Goal: Task Accomplishment & Management: Complete application form

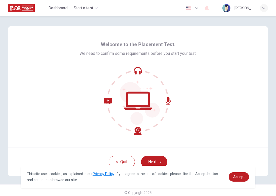
click at [208, 95] on div "Welcome to the Placement Test. We need to confirm some requirements before you …" at bounding box center [138, 86] width 260 height 121
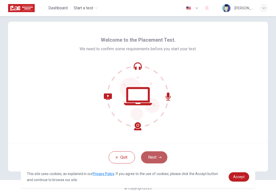
click at [158, 157] on button "Next" at bounding box center [154, 158] width 26 height 12
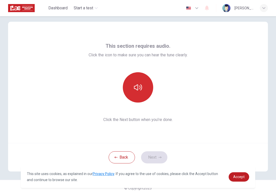
click at [145, 90] on button "button" at bounding box center [138, 87] width 30 height 30
click at [138, 85] on icon "button" at bounding box center [138, 87] width 8 height 8
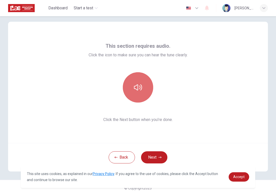
click at [143, 92] on button "button" at bounding box center [138, 87] width 30 height 30
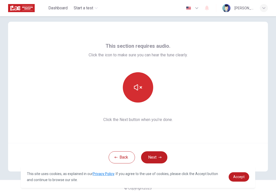
click at [142, 80] on button "button" at bounding box center [138, 87] width 30 height 30
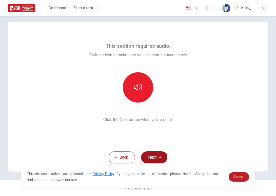
click at [163, 159] on button "Next" at bounding box center [154, 158] width 26 height 12
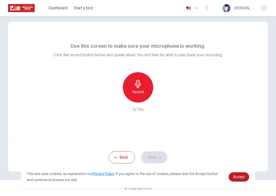
click at [145, 89] on div "Record" at bounding box center [138, 87] width 30 height 30
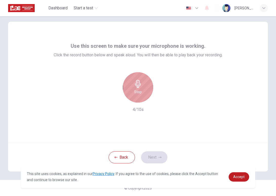
click at [139, 92] on h6 "Stop" at bounding box center [138, 92] width 8 height 6
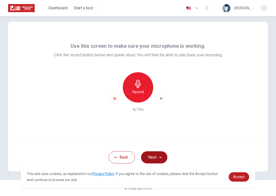
click at [150, 156] on button "Next" at bounding box center [154, 158] width 26 height 12
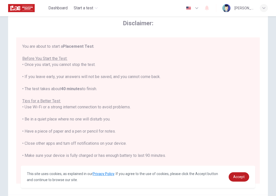
scroll to position [0, 0]
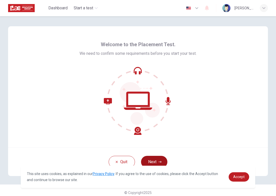
click at [155, 162] on button "Next" at bounding box center [154, 162] width 26 height 12
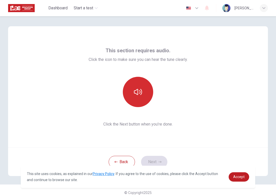
drag, startPoint x: 153, startPoint y: 92, endPoint x: 150, endPoint y: 92, distance: 3.3
click at [153, 92] on button "button" at bounding box center [138, 92] width 30 height 30
click at [150, 92] on button "button" at bounding box center [138, 92] width 30 height 30
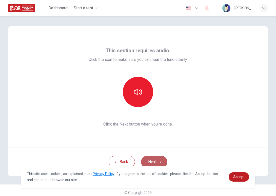
click at [151, 157] on button "Next" at bounding box center [154, 162] width 26 height 12
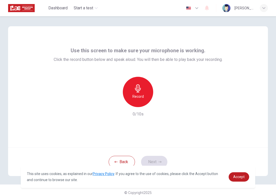
click at [144, 89] on div "Record" at bounding box center [138, 92] width 30 height 30
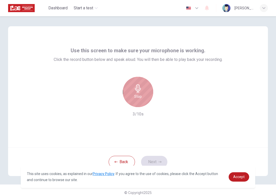
click at [146, 92] on div "Stop" at bounding box center [138, 92] width 30 height 30
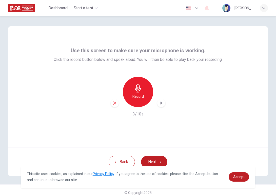
click at [162, 101] on icon "button" at bounding box center [161, 103] width 5 height 5
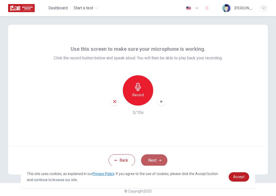
click at [152, 156] on button "Next" at bounding box center [154, 161] width 26 height 12
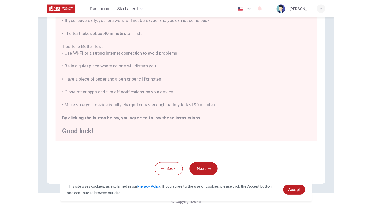
scroll to position [47, 0]
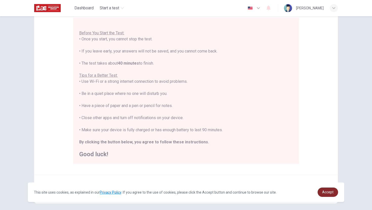
click at [276, 193] on link "Accept" at bounding box center [328, 192] width 20 height 9
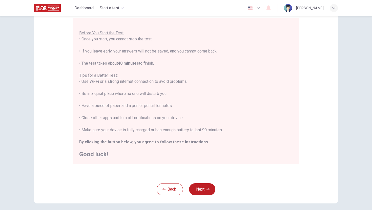
click at [208, 189] on icon "button" at bounding box center [207, 190] width 3 height 2
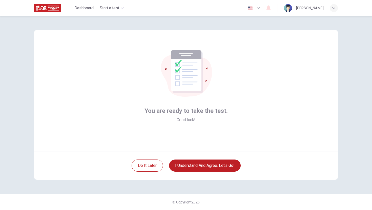
scroll to position [0, 0]
click at [197, 167] on button "I understand and agree. Let’s go!" at bounding box center [205, 166] width 72 height 12
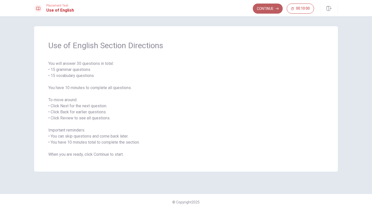
click at [267, 11] on button "Continue" at bounding box center [268, 9] width 30 height 10
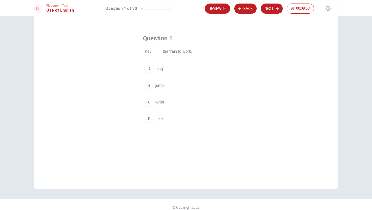
scroll to position [13, 0]
click at [158, 120] on span "take" at bounding box center [159, 119] width 8 height 6
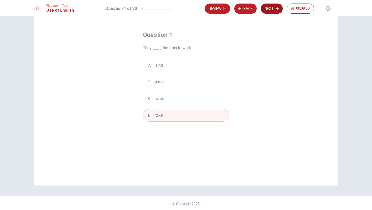
scroll to position [18, 0]
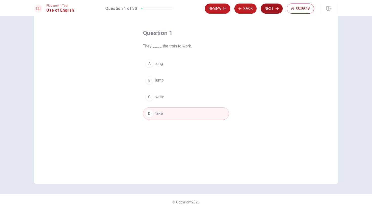
click at [268, 9] on button "Next" at bounding box center [272, 9] width 22 height 10
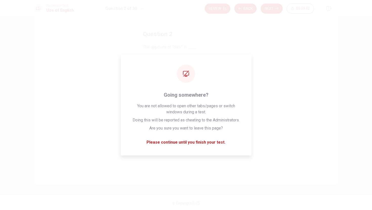
scroll to position [16, 0]
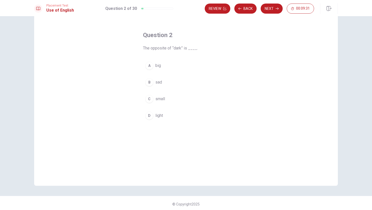
click at [159, 115] on span "light" at bounding box center [159, 116] width 8 height 6
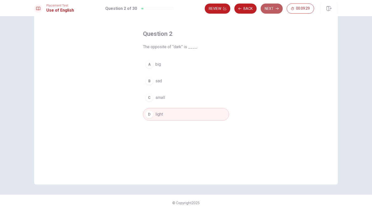
click at [275, 9] on button "Next" at bounding box center [272, 9] width 22 height 10
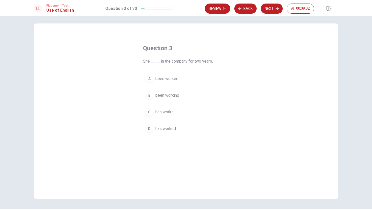
scroll to position [3, 0]
click at [163, 95] on span "been working" at bounding box center [167, 95] width 24 height 6
click at [272, 9] on button "Next" at bounding box center [272, 9] width 22 height 10
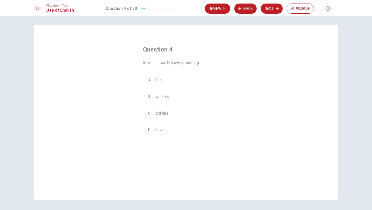
click at [161, 80] on span "has" at bounding box center [158, 80] width 6 height 6
click at [268, 8] on button "Next" at bounding box center [272, 9] width 22 height 10
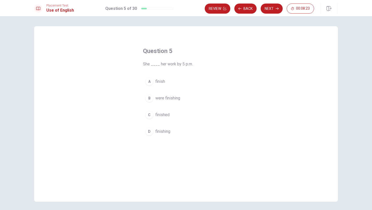
scroll to position [1, 0]
drag, startPoint x: 166, startPoint y: 115, endPoint x: 210, endPoint y: 92, distance: 49.5
click at [210, 92] on div "A finish B were finishing C finished D finishing" at bounding box center [186, 105] width 86 height 63
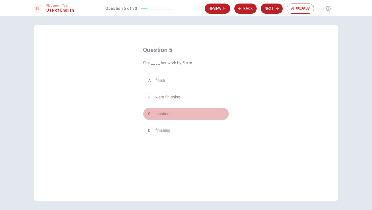
click at [167, 115] on span "finished" at bounding box center [162, 114] width 14 height 6
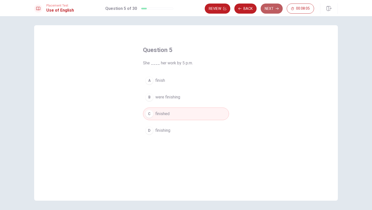
click at [269, 9] on button "Next" at bounding box center [272, 9] width 22 height 10
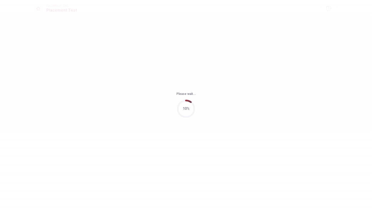
scroll to position [0, 0]
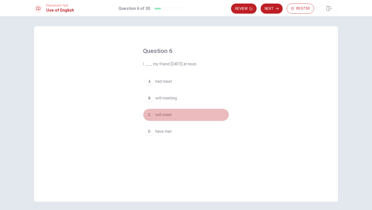
click at [170, 115] on span "will meet" at bounding box center [163, 115] width 16 height 6
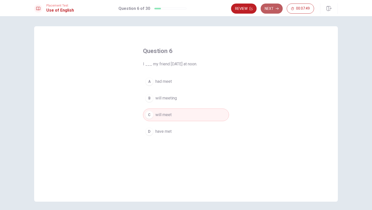
click at [266, 11] on button "Next" at bounding box center [272, 9] width 22 height 10
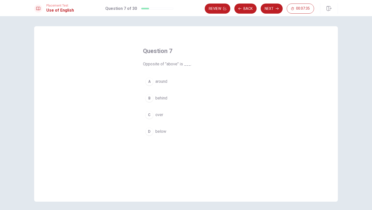
click at [163, 99] on span "behind" at bounding box center [161, 98] width 12 height 6
click at [276, 10] on icon "button" at bounding box center [277, 8] width 3 height 3
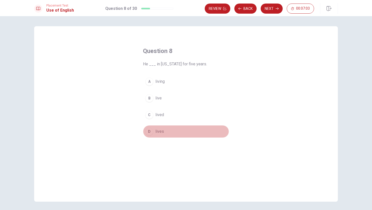
click at [160, 133] on span "lives" at bounding box center [159, 132] width 9 height 6
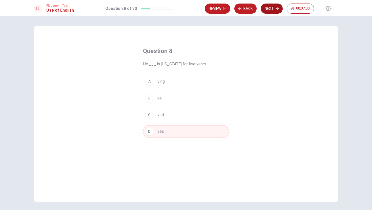
click at [272, 8] on button "Next" at bounding box center [272, 9] width 22 height 10
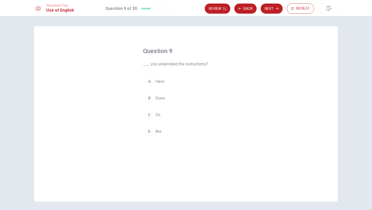
click at [161, 132] on span "Are" at bounding box center [158, 132] width 6 height 6
click at [270, 8] on button "Next" at bounding box center [272, 9] width 22 height 10
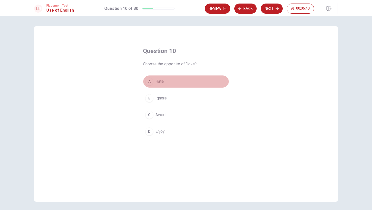
click at [158, 80] on span "Hate" at bounding box center [159, 82] width 8 height 6
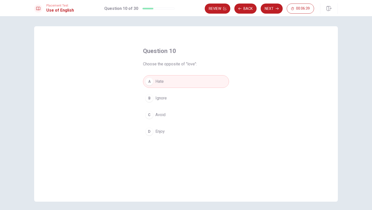
click at [276, 7] on icon "button" at bounding box center [277, 8] width 3 height 3
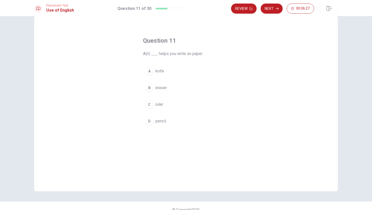
scroll to position [8, 0]
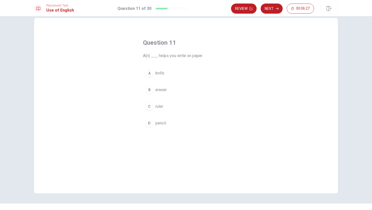
click at [161, 120] on button "D pencil" at bounding box center [186, 123] width 86 height 13
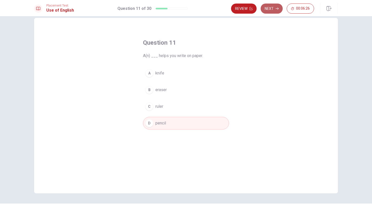
click at [263, 8] on button "Next" at bounding box center [272, 9] width 22 height 10
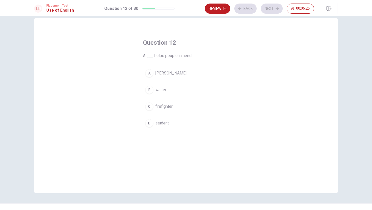
scroll to position [8, 0]
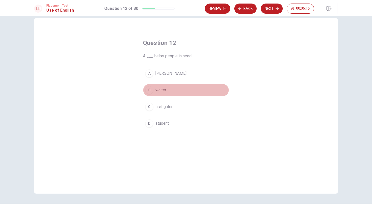
click at [163, 89] on span "waiter" at bounding box center [160, 90] width 11 height 6
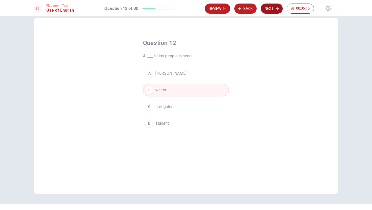
click at [265, 13] on button "Next" at bounding box center [272, 9] width 22 height 10
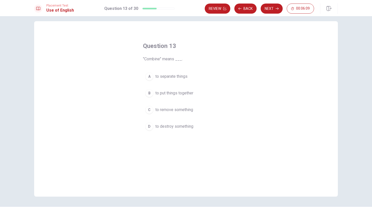
scroll to position [7, 0]
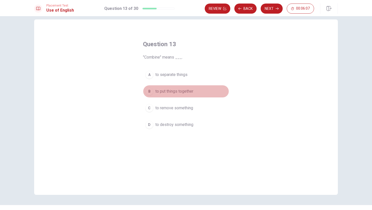
click at [181, 91] on span "to put things together" at bounding box center [174, 92] width 38 height 6
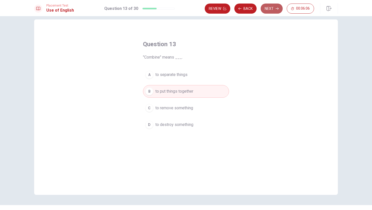
click at [264, 5] on button "Next" at bounding box center [272, 9] width 22 height 10
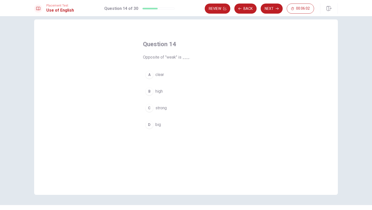
click at [161, 104] on button "C strong" at bounding box center [186, 108] width 86 height 13
click at [269, 11] on button "Next" at bounding box center [272, 9] width 22 height 10
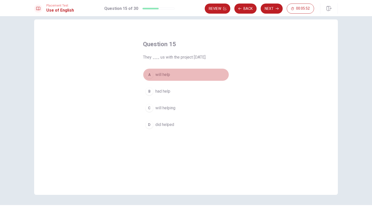
click at [165, 76] on span "will help" at bounding box center [162, 75] width 15 height 6
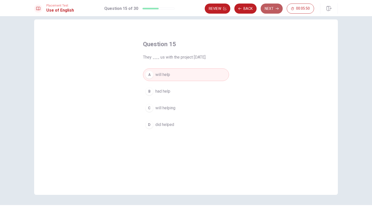
click at [271, 11] on button "Next" at bounding box center [272, 9] width 22 height 10
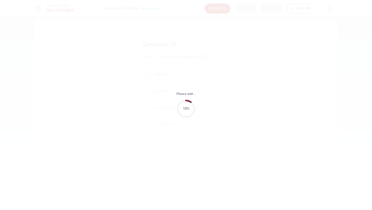
scroll to position [0, 0]
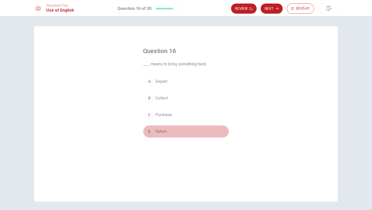
click at [164, 130] on span "Return" at bounding box center [160, 132] width 11 height 6
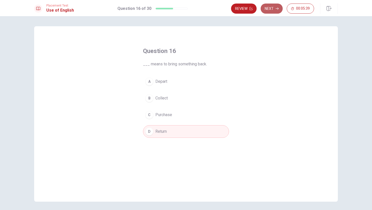
click at [268, 10] on button "Next" at bounding box center [272, 9] width 22 height 10
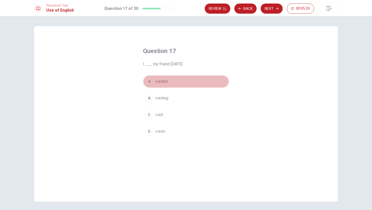
click at [164, 82] on span "visited" at bounding box center [161, 82] width 12 height 6
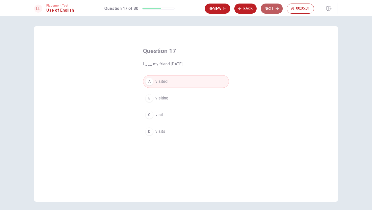
click at [270, 11] on button "Next" at bounding box center [272, 9] width 22 height 10
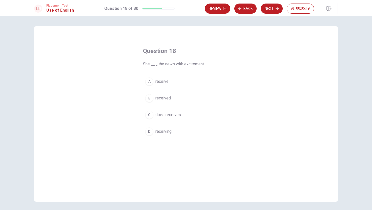
click at [166, 98] on span "received" at bounding box center [162, 98] width 15 height 6
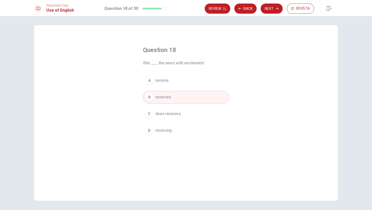
scroll to position [0, 0]
click at [273, 12] on button "Next" at bounding box center [272, 9] width 22 height 10
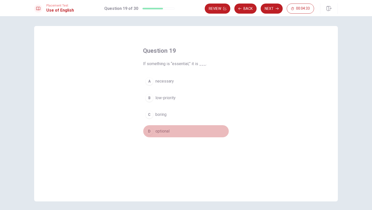
click at [164, 133] on span "optional" at bounding box center [162, 132] width 14 height 6
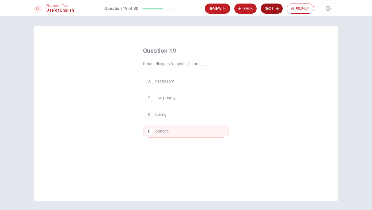
click at [273, 10] on button "Next" at bounding box center [272, 9] width 22 height 10
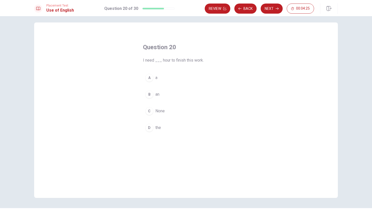
scroll to position [3, 0]
click at [158, 79] on button "A a" at bounding box center [186, 78] width 86 height 13
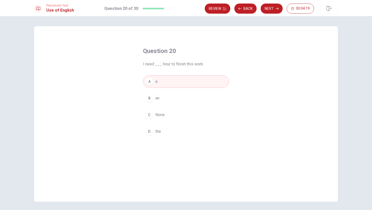
scroll to position [1, 0]
drag, startPoint x: 162, startPoint y: 98, endPoint x: 171, endPoint y: 89, distance: 12.5
click at [162, 97] on button "B an" at bounding box center [186, 97] width 86 height 13
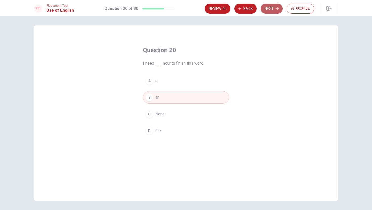
click at [273, 11] on button "Next" at bounding box center [272, 9] width 22 height 10
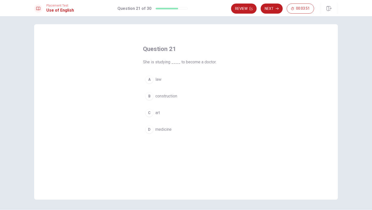
scroll to position [0, 0]
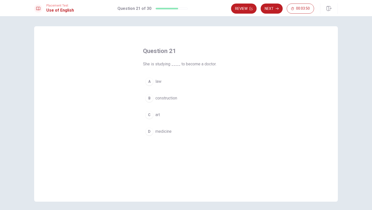
click at [166, 131] on span "medicine" at bounding box center [163, 132] width 16 height 6
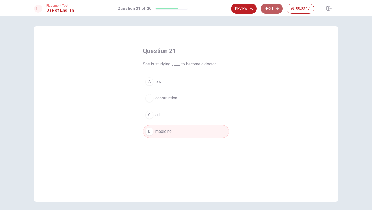
click at [271, 10] on button "Next" at bounding box center [272, 9] width 22 height 10
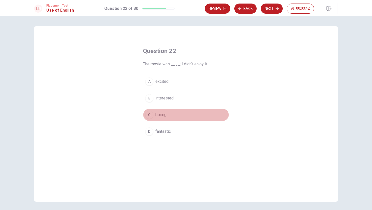
click at [164, 116] on span "boring" at bounding box center [160, 115] width 11 height 6
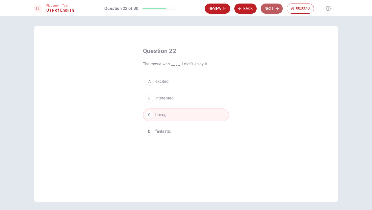
click at [270, 10] on button "Next" at bounding box center [272, 9] width 22 height 10
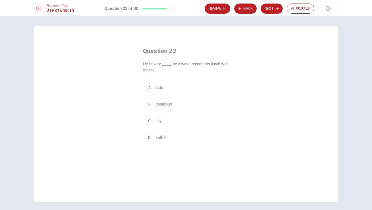
drag, startPoint x: 163, startPoint y: 103, endPoint x: 166, endPoint y: 100, distance: 3.9
click at [163, 103] on span "generous" at bounding box center [163, 104] width 17 height 6
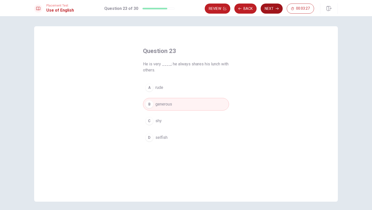
click at [267, 11] on button "Next" at bounding box center [272, 9] width 22 height 10
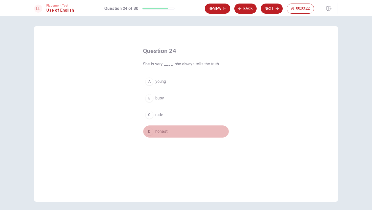
click at [162, 129] on button "D honest" at bounding box center [186, 131] width 86 height 13
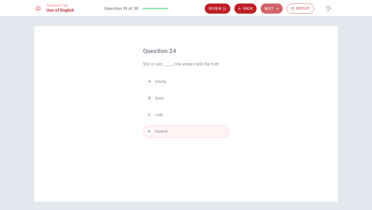
click at [268, 7] on button "Next" at bounding box center [272, 9] width 22 height 10
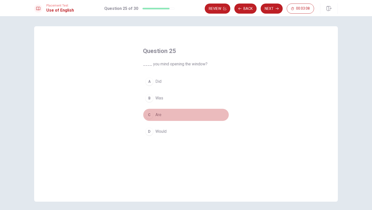
click at [163, 113] on button "C Are" at bounding box center [186, 115] width 86 height 13
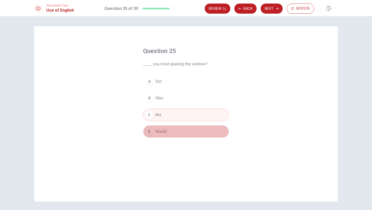
click at [160, 135] on button "D Would" at bounding box center [186, 131] width 86 height 13
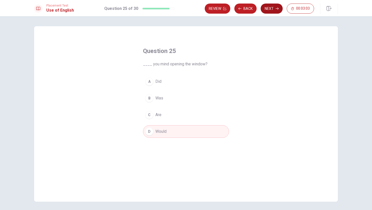
click at [271, 7] on button "Next" at bounding box center [272, 9] width 22 height 10
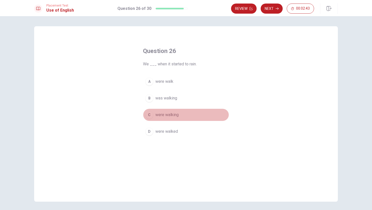
click at [166, 116] on span "were walking" at bounding box center [166, 115] width 23 height 6
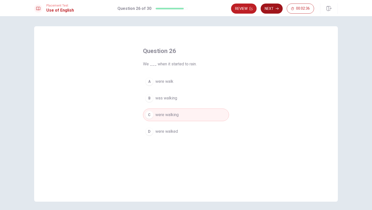
click at [266, 9] on button "Next" at bounding box center [272, 9] width 22 height 10
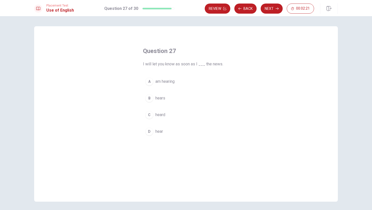
click at [166, 117] on button "C heard" at bounding box center [186, 115] width 86 height 13
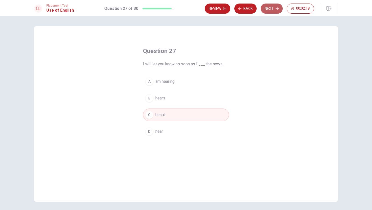
click at [276, 8] on icon "button" at bounding box center [277, 8] width 3 height 3
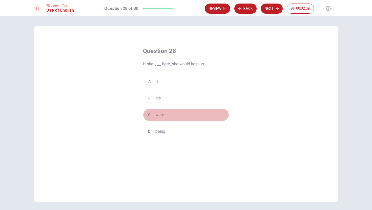
click at [161, 117] on span "were" at bounding box center [159, 115] width 9 height 6
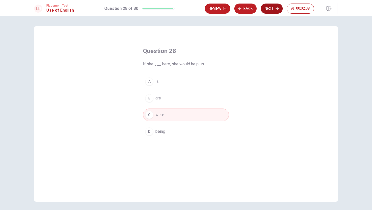
click at [270, 11] on button "Next" at bounding box center [272, 9] width 22 height 10
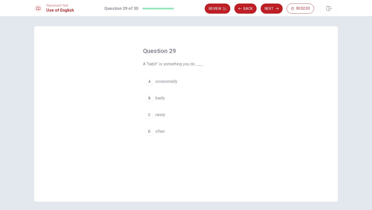
click at [160, 129] on span "often" at bounding box center [159, 132] width 9 height 6
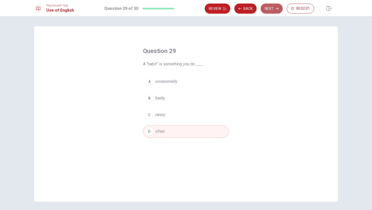
click at [276, 12] on button "Next" at bounding box center [272, 9] width 22 height 10
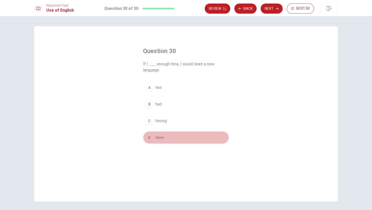
click at [163, 138] on span "have" at bounding box center [159, 138] width 8 height 6
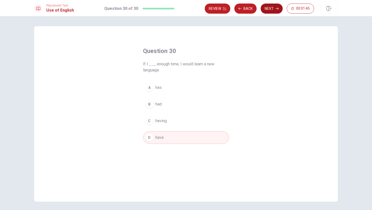
click at [264, 10] on button "Next" at bounding box center [272, 9] width 22 height 10
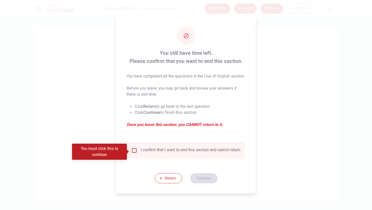
click at [137, 154] on div "I confirm that I want to end this section and cannot return." at bounding box center [186, 151] width 110 height 6
click at [137, 153] on div "I confirm that I want to end this section and cannot return." at bounding box center [186, 151] width 110 height 6
click at [136, 153] on input "You must click this to continue" at bounding box center [134, 151] width 6 height 6
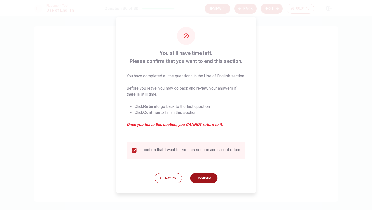
click at [202, 182] on button "Continue" at bounding box center [203, 179] width 27 height 10
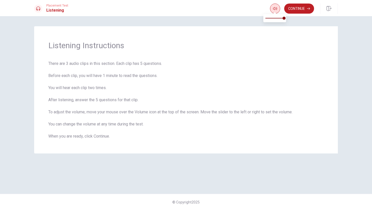
click at [272, 12] on button "button" at bounding box center [275, 9] width 10 height 10
click at [276, 8] on button "Continue" at bounding box center [299, 9] width 30 height 10
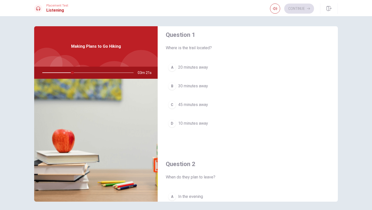
scroll to position [6, 0]
click at [198, 86] on span "30 minutes away" at bounding box center [193, 86] width 30 height 6
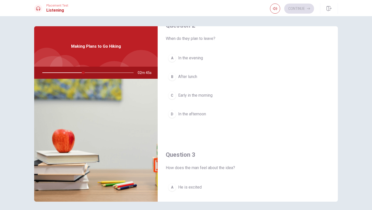
scroll to position [141, 0]
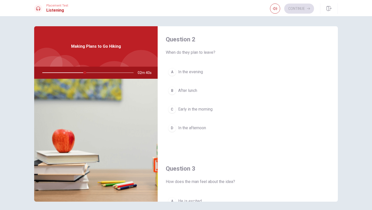
click at [200, 110] on span "Early in the morning" at bounding box center [195, 110] width 34 height 6
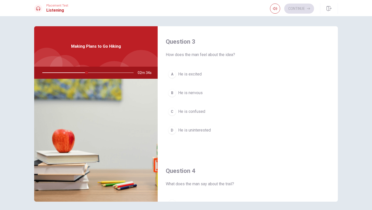
scroll to position [263, 0]
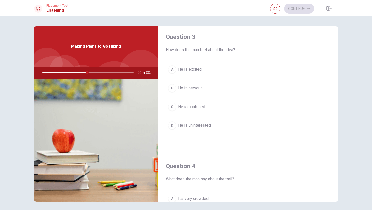
click at [189, 69] on span "He is excited" at bounding box center [190, 70] width 24 height 6
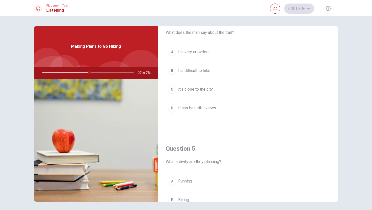
scroll to position [411, 0]
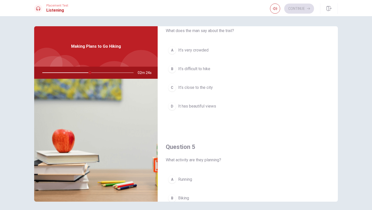
click at [194, 104] on span "It has beautiful views" at bounding box center [197, 106] width 38 height 6
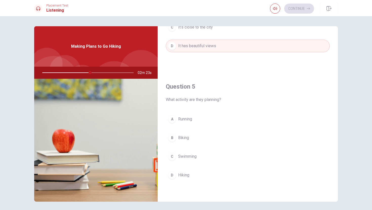
scroll to position [12, 0]
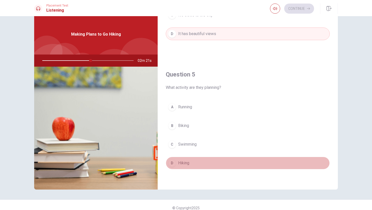
click at [184, 164] on span "Hiking" at bounding box center [183, 163] width 11 height 6
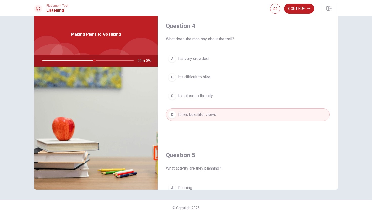
scroll to position [397, 0]
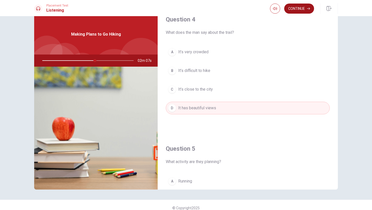
click at [276, 10] on button "Continue" at bounding box center [299, 9] width 30 height 10
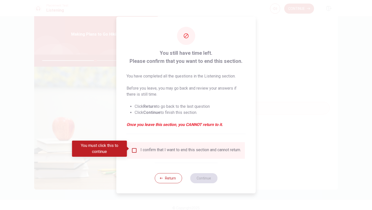
click at [180, 150] on div "I confirm that I want to end this section and cannot return." at bounding box center [190, 151] width 100 height 6
click at [176, 143] on div "I confirm that I want to end this section and cannot return." at bounding box center [186, 150] width 118 height 17
click at [177, 149] on div "I confirm that I want to end this section and cannot return." at bounding box center [190, 151] width 100 height 6
drag, startPoint x: 146, startPoint y: 149, endPoint x: 138, endPoint y: 150, distance: 8.1
click at [146, 149] on div "I confirm that I want to end this section and cannot return." at bounding box center [190, 151] width 100 height 6
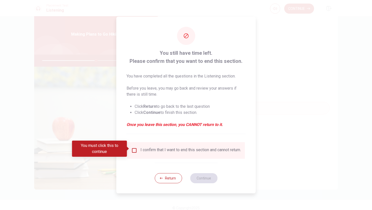
drag, startPoint x: 137, startPoint y: 149, endPoint x: 134, endPoint y: 149, distance: 2.5
click at [137, 149] on div "I confirm that I want to end this section and cannot return." at bounding box center [186, 151] width 110 height 6
click at [132, 149] on input "You must click this to continue" at bounding box center [134, 151] width 6 height 6
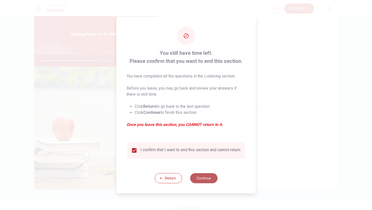
click at [200, 177] on button "Continue" at bounding box center [203, 179] width 27 height 10
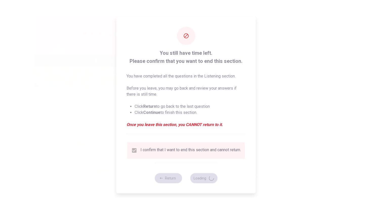
type input "60"
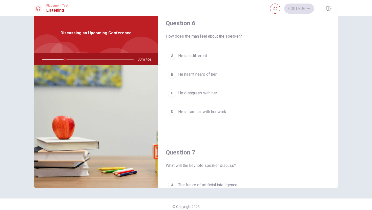
scroll to position [3, 0]
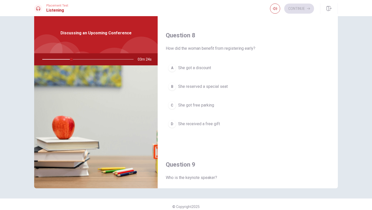
click at [199, 70] on span "She got a discount" at bounding box center [194, 68] width 33 height 6
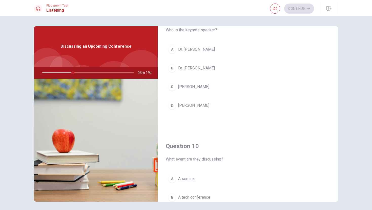
scroll to position [404, 0]
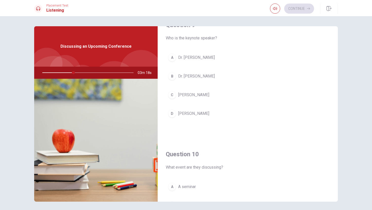
click at [196, 94] on span "[PERSON_NAME]" at bounding box center [193, 95] width 31 height 6
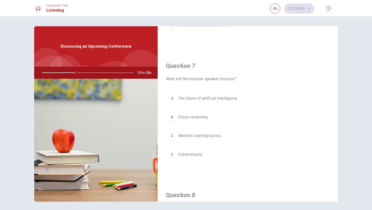
scroll to position [98, 0]
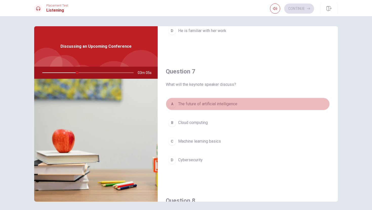
click at [200, 105] on span "The future of artificial intelligence" at bounding box center [207, 104] width 59 height 6
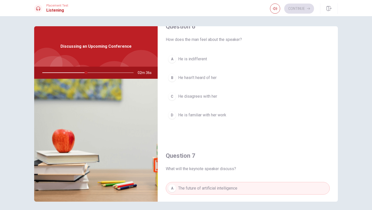
scroll to position [9, 0]
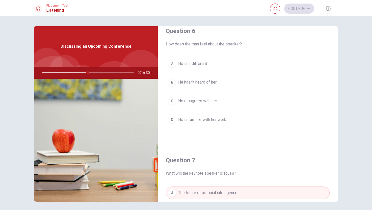
click at [188, 62] on span "He is indifferent" at bounding box center [192, 64] width 29 height 6
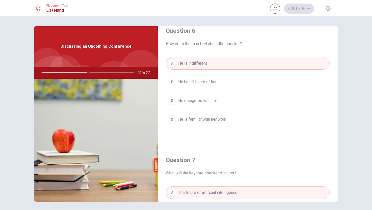
scroll to position [6, 0]
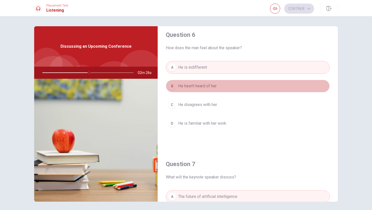
click at [194, 88] on span "He hasn't heard of her" at bounding box center [197, 86] width 38 height 6
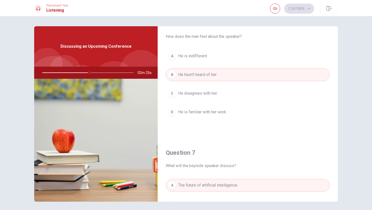
click at [199, 98] on button "C He disagrees with her" at bounding box center [248, 93] width 164 height 13
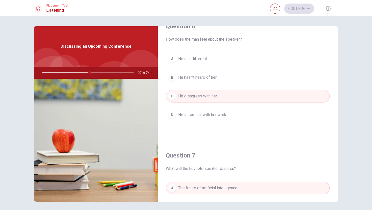
click at [204, 117] on span "He is familiar with her work" at bounding box center [202, 115] width 48 height 6
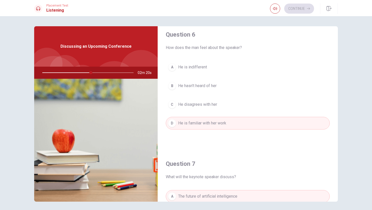
scroll to position [7, 0]
click at [199, 64] on span "He is indifferent" at bounding box center [192, 66] width 29 height 6
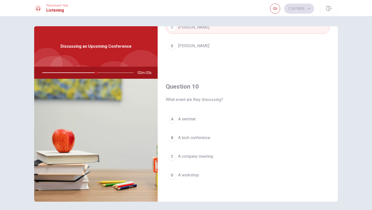
scroll to position [5, 0]
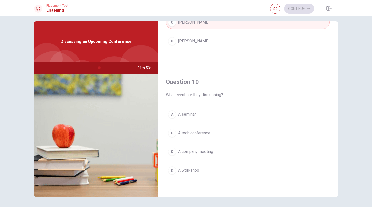
click at [206, 135] on span "A tech conference" at bounding box center [194, 133] width 32 height 6
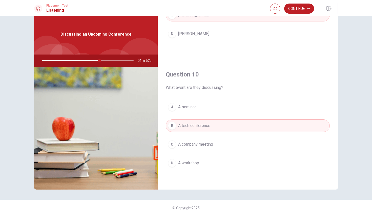
scroll to position [13, 0]
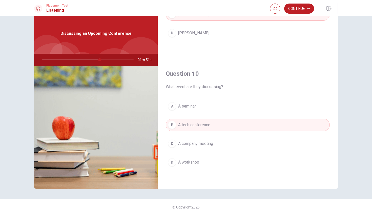
click at [205, 141] on span "A company meeting" at bounding box center [195, 144] width 35 height 6
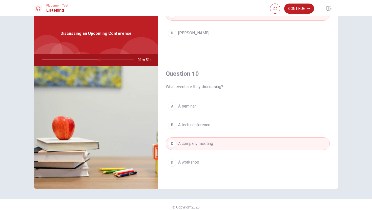
scroll to position [14, 0]
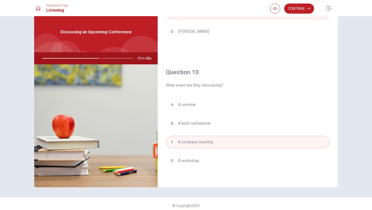
click at [204, 125] on span "A tech conference" at bounding box center [194, 124] width 32 height 6
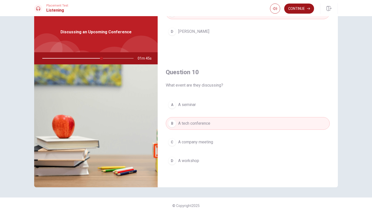
click at [276, 9] on button "Continue" at bounding box center [299, 9] width 30 height 10
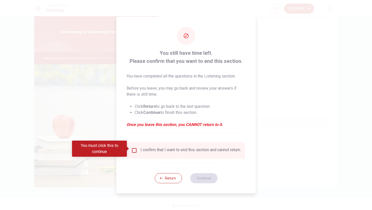
click at [164, 148] on div "I confirm that I want to end this section and cannot return." at bounding box center [190, 151] width 100 height 6
click at [165, 151] on div "I confirm that I want to end this section and cannot return." at bounding box center [190, 151] width 100 height 6
click at [150, 149] on div "I confirm that I want to end this section and cannot return." at bounding box center [190, 151] width 100 height 6
click at [136, 149] on input "You must click this to continue" at bounding box center [134, 151] width 6 height 6
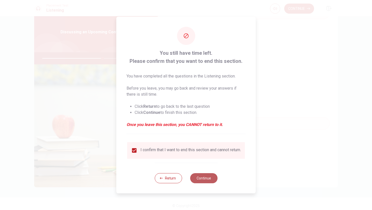
click at [210, 183] on button "Continue" at bounding box center [203, 179] width 27 height 10
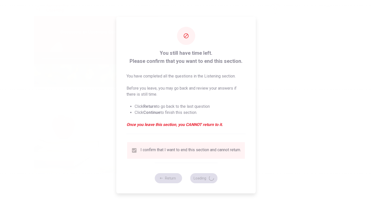
type input "67"
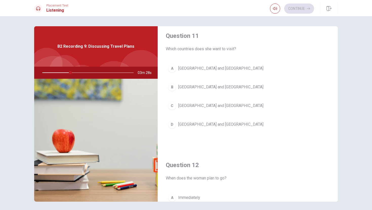
scroll to position [472, 0]
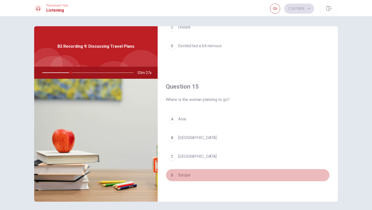
click at [180, 177] on span "Europe" at bounding box center [184, 176] width 12 height 6
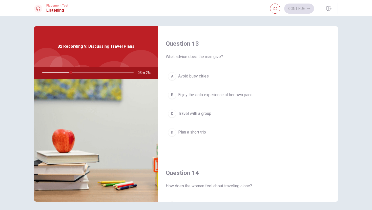
scroll to position [0, 0]
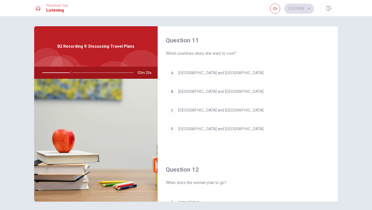
click at [191, 91] on span "[GEOGRAPHIC_DATA] and [GEOGRAPHIC_DATA]" at bounding box center [220, 92] width 85 height 6
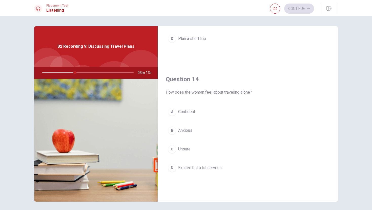
scroll to position [351, 0]
click at [193, 164] on span "Excited but a bit nervous" at bounding box center [200, 166] width 44 height 6
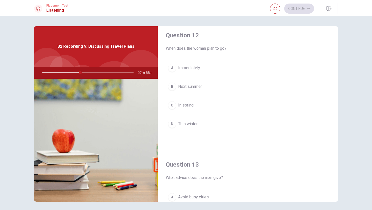
scroll to position [134, 0]
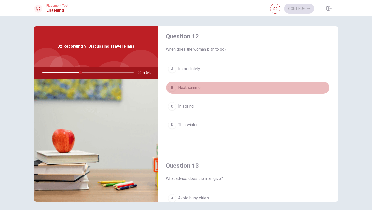
click at [186, 90] on span "Next summer" at bounding box center [190, 88] width 24 height 6
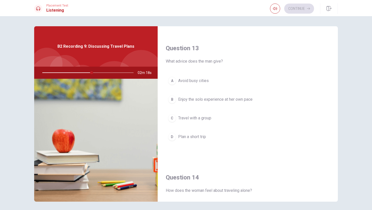
scroll to position [251, 0]
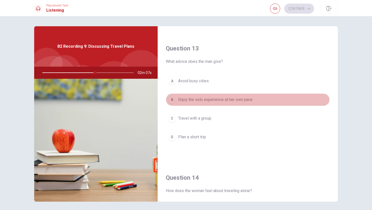
click at [208, 101] on span "Enjoy the solo experience at her own pace" at bounding box center [215, 100] width 74 height 6
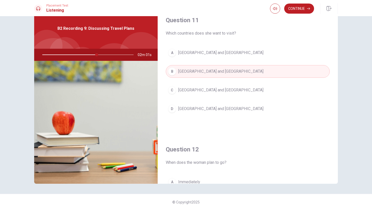
scroll to position [0, 0]
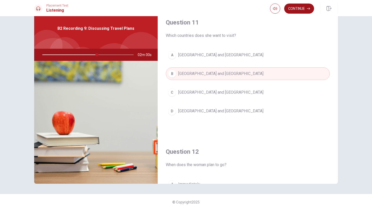
click at [276, 6] on button "Continue" at bounding box center [299, 9] width 30 height 10
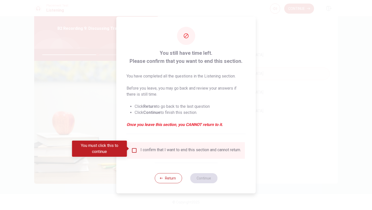
click at [135, 150] on input "You must click this to continue" at bounding box center [134, 151] width 6 height 6
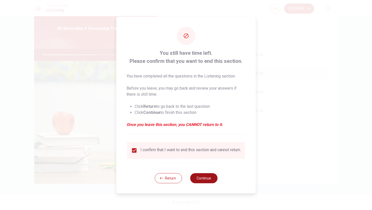
click at [207, 180] on button "Continue" at bounding box center [203, 179] width 27 height 10
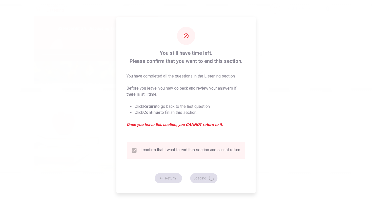
type input "62"
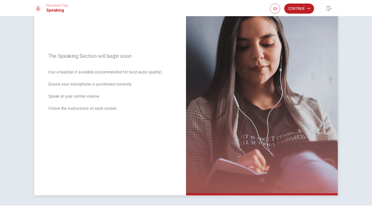
scroll to position [63, 0]
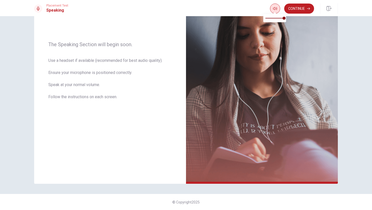
click at [275, 9] on icon "button" at bounding box center [275, 9] width 4 height 4
click at [276, 10] on icon "button" at bounding box center [275, 9] width 4 height 4
type input "0.6"
drag, startPoint x: 282, startPoint y: 18, endPoint x: 277, endPoint y: 18, distance: 5.6
click at [276, 18] on span at bounding box center [276, 18] width 3 height 3
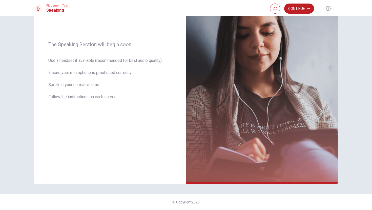
click at [276, 116] on div "The Speaking Section will begin soon. Use a headset if available (recommended f…" at bounding box center [186, 113] width 372 height 194
click at [276, 8] on button "Continue" at bounding box center [299, 9] width 30 height 10
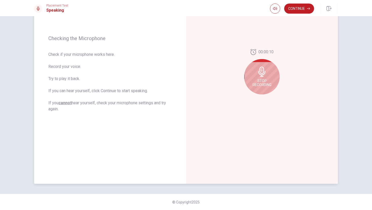
click at [263, 79] on span "Stop Recording" at bounding box center [261, 83] width 19 height 8
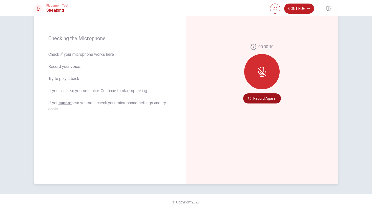
click at [259, 97] on button "Record Again" at bounding box center [262, 99] width 38 height 10
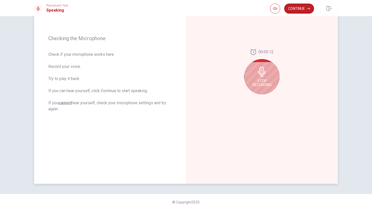
click at [263, 77] on div "Stop Recording" at bounding box center [261, 76] width 35 height 35
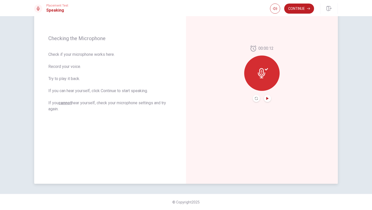
click at [266, 98] on icon "Play Audio" at bounding box center [267, 98] width 2 height 3
click at [276, 118] on div "00:00:12" at bounding box center [262, 74] width 152 height 221
click at [276, 9] on button "Continue" at bounding box center [299, 9] width 30 height 10
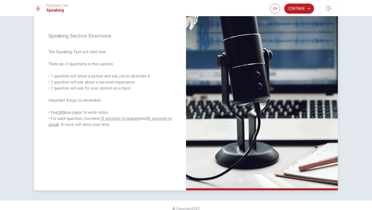
scroll to position [57, 0]
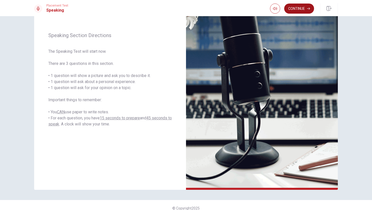
click at [276, 9] on button "Continue" at bounding box center [299, 9] width 30 height 10
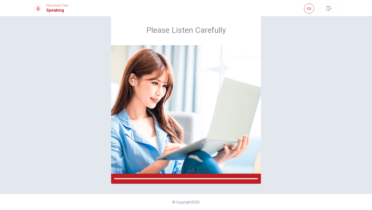
scroll to position [11, 0]
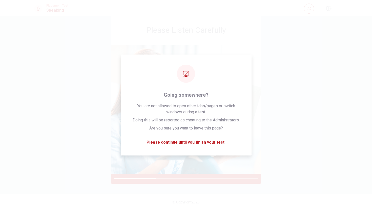
click at [276, 118] on div "Please Listen Carefully" at bounding box center [186, 99] width 320 height 169
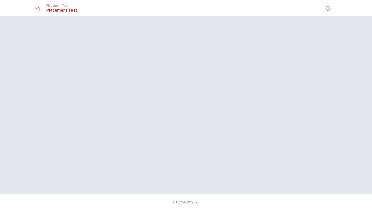
scroll to position [0, 0]
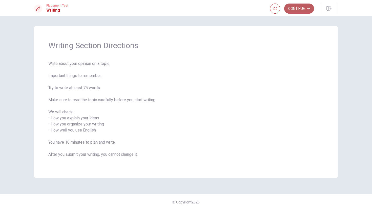
click at [276, 9] on button "Continue" at bounding box center [299, 9] width 30 height 10
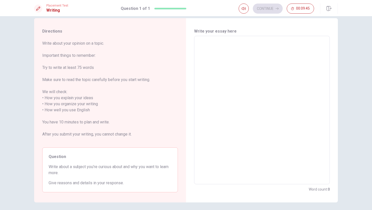
scroll to position [10, 0]
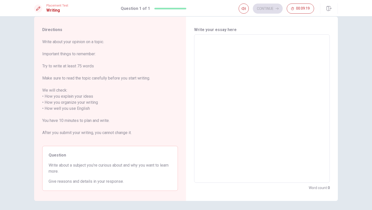
click at [212, 79] on textarea at bounding box center [262, 109] width 129 height 140
type textarea "i"
type textarea "x"
type textarea "ia"
type textarea "x"
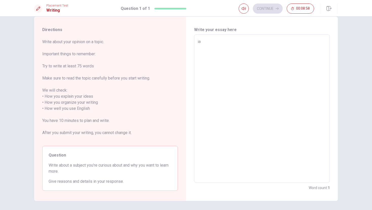
type textarea "i"
type textarea "x"
type textarea "I"
type textarea "x"
type textarea "I"
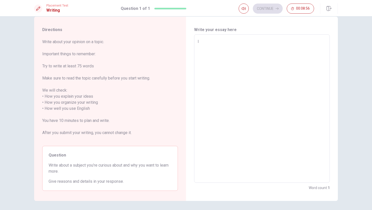
type textarea "x"
type textarea "I w"
type textarea "x"
type textarea "I wa"
type textarea "x"
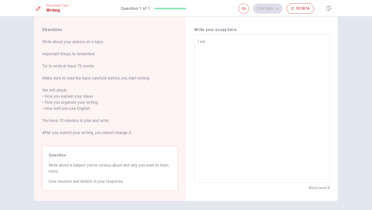
type textarea "I wan"
type textarea "x"
type textarea "I want"
type textarea "x"
type textarea "I want"
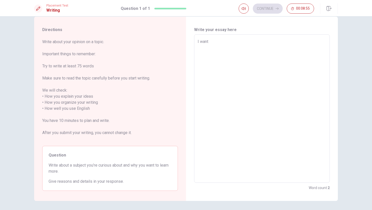
type textarea "x"
type textarea "I want t"
type textarea "x"
type textarea "I want t"
type textarea "x"
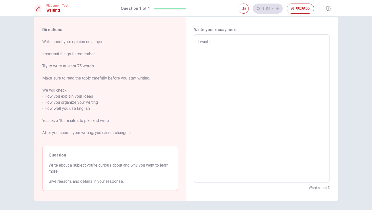
type textarea "I want t o"
type textarea "x"
type textarea "I want t"
type textarea "x"
type textarea "I want t"
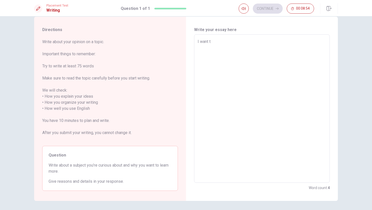
type textarea "x"
type textarea "I want tt"
type textarea "x"
type textarea "I want tto"
type textarea "x"
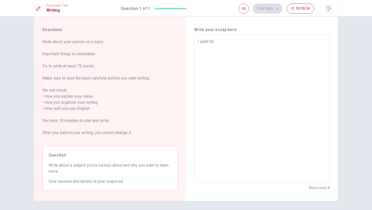
type textarea "I want tto"
type textarea "x"
type textarea "I want tto"
type textarea "x"
type textarea "I want tt"
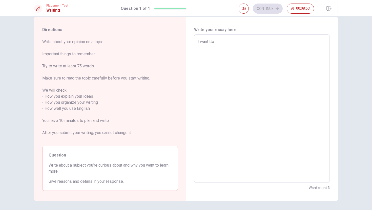
type textarea "x"
type textarea "I want t"
type textarea "x"
type textarea "I want to"
type textarea "x"
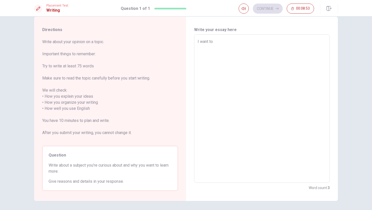
type textarea "I want to"
type textarea "x"
type textarea "I want to l"
type textarea "x"
type textarea "I want to le"
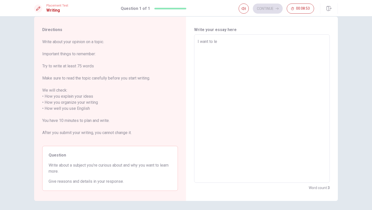
type textarea "x"
type textarea "I want to lea"
type textarea "x"
type textarea "I want to [PERSON_NAME]"
type textarea "x"
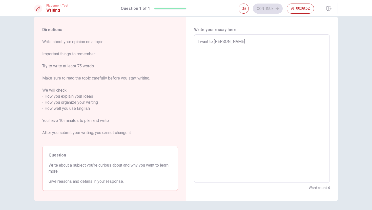
type textarea "I want to learn"
type textarea "x"
type textarea "I want to learn"
type textarea "x"
type textarea "I want to learn a"
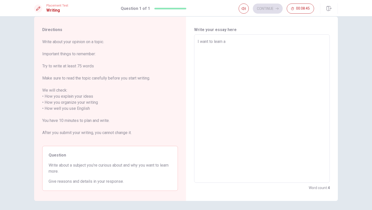
type textarea "x"
type textarea "I want to learn ab"
type textarea "x"
type textarea "I want to learn abo"
type textarea "x"
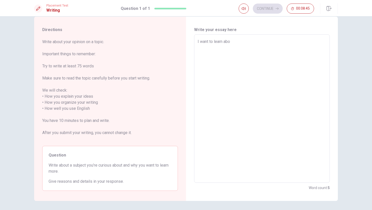
type textarea "I want to learn abou"
type textarea "x"
type textarea "I want to learn about"
type textarea "x"
type textarea "I want to learn about"
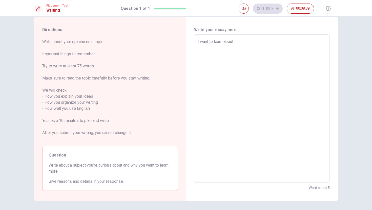
type textarea "x"
type textarea "I want to learn about a"
type textarea "x"
type textarea "I want to learn about ar"
type textarea "x"
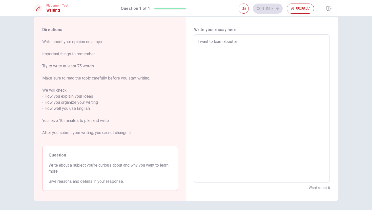
type textarea "I want to learn about art"
type textarea "x"
type textarea "I want to learn about ar"
type textarea "x"
type textarea "I want to learn about a"
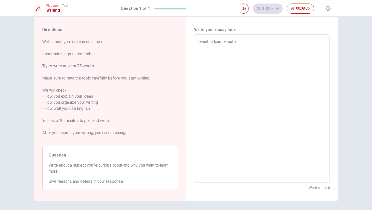
type textarea "x"
type textarea "I want to learn about"
type textarea "x"
type textarea "I want to learn about"
type textarea "x"
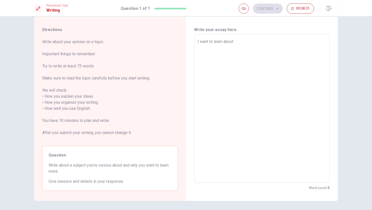
type textarea "I want to learn about"
type textarea "x"
type textarea "I want to learn about d"
type textarea "x"
type textarea "I want to learn about da"
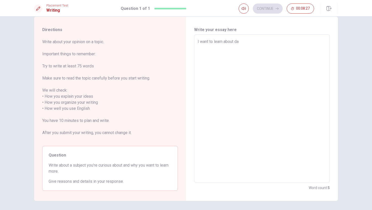
type textarea "x"
type textarea "I want to learn about dai"
type textarea "x"
type textarea "I want to learn about dail"
type textarea "x"
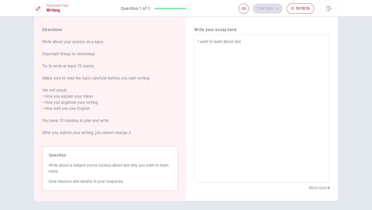
type textarea "I want to learn about daily"
type textarea "x"
type textarea "I want to learn about daily"
type textarea "x"
type textarea "I want to learn about daily e"
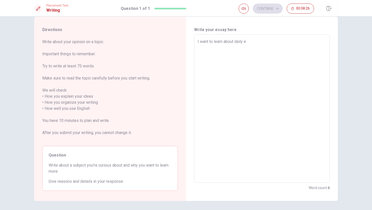
type textarea "x"
type textarea "I want to learn about daily en"
type textarea "x"
type textarea "I want to learn about daily e"
type textarea "x"
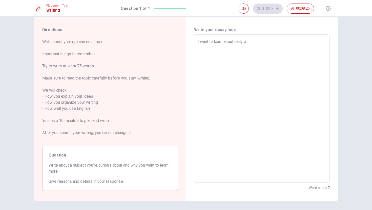
type textarea "I want to learn about daily"
type textarea "x"
type textarea "I want to learn about daily e"
type textarea "x"
type textarea "I want to learn about daily en"
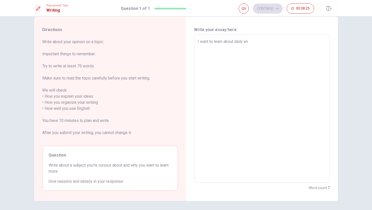
type textarea "x"
type textarea "I want to learn about daily eng"
type textarea "x"
type textarea "I want to learn about daily engl"
type textarea "x"
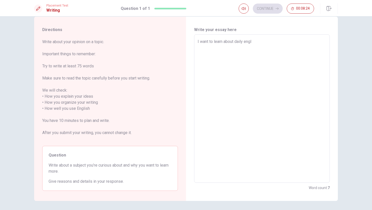
type textarea "I want to learn about daily engli"
type textarea "x"
type textarea "I want to learn about daily englis"
type textarea "x"
type textarea "I want to learn about daily english"
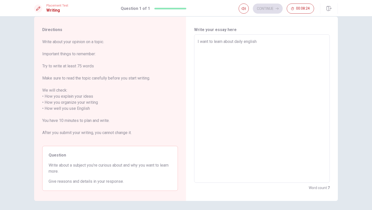
type textarea "x"
type textarea "I want to learn about daily english."
type textarea "x"
type textarea "I want to learn about daily english."
type textarea "x"
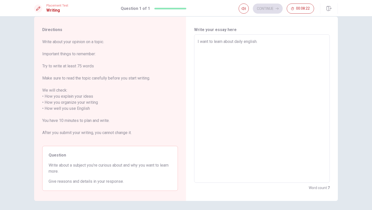
type textarea "I want to learn about daily english. b"
type textarea "x"
type textarea "I want to learn about daily english. be"
type textarea "x"
type textarea "I want to learn about daily english. bec"
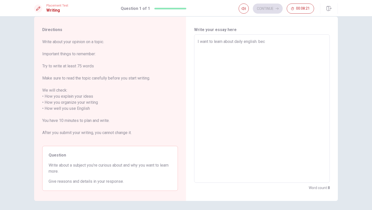
type textarea "x"
type textarea "I want to learn about daily english. beca"
type textarea "x"
type textarea "I want to learn about daily english. bec"
type textarea "x"
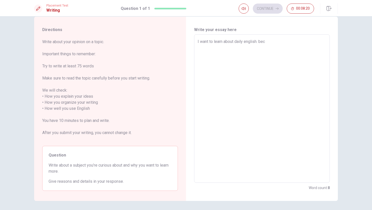
type textarea "I want to learn about daily english. beca"
type textarea "x"
type textarea "I want to learn about daily english. becaus"
type textarea "x"
type textarea "I want to learn about daily english. because"
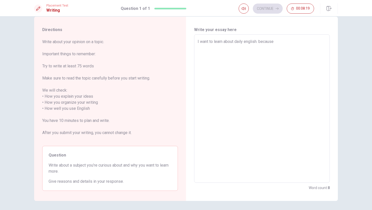
type textarea "x"
type textarea "I want to learn about daily english. because"
type textarea "x"
type textarea "I want to learn about daily english. because i"
type textarea "x"
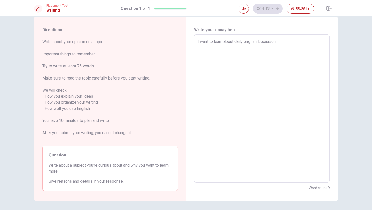
type textarea "I want to learn about daily english. because i"
type textarea "x"
type textarea "I want to learn about daily english. because i"
type textarea "x"
type textarea "I want to learn about daily english. because"
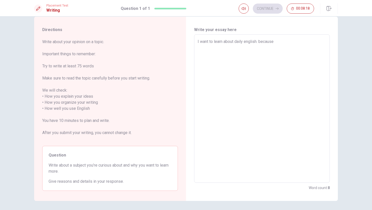
type textarea "x"
type textarea "I want to learn about daily english. because I"
type textarea "x"
type textarea "I want to learn about daily english. because I"
type textarea "x"
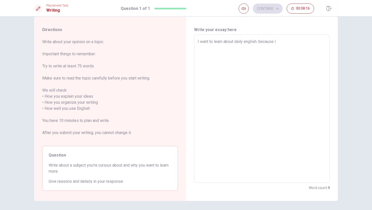
type textarea "I want to learn about daily english. because I w"
type textarea "x"
type textarea "I want to learn about daily english. because I wa"
type textarea "x"
type textarea "I want to learn about daily english. because I was"
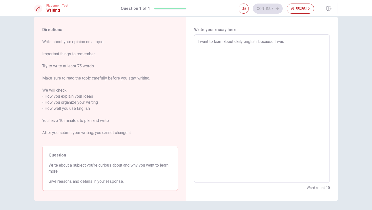
type textarea "x"
type textarea "I want to learn about daily english. because I was"
type textarea "x"
type textarea "I want to learn about daily english. because I was l"
type textarea "x"
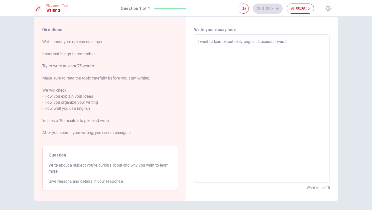
type textarea "I want to learn about daily english. because I was li"
type textarea "x"
type textarea "I want to learn about daily english. because I was lit"
type textarea "x"
type textarea "I want to learn about daily english. because I was litt"
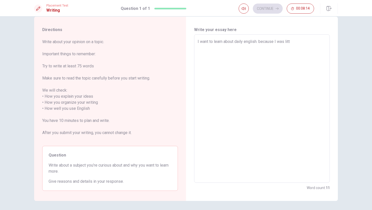
type textarea "x"
type textarea "I want to learn about daily english. because I was littl"
type textarea "x"
type textarea "I want to learn about daily english. because I was little"
type textarea "x"
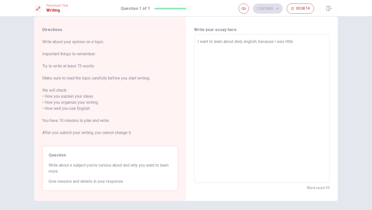
type textarea "I want to learn about daily english. because I was little"
type textarea "x"
type textarea "I want to learn about daily english. because I was little s"
type textarea "x"
type textarea "I want to learn about daily english. because I was little"
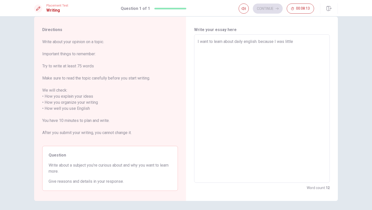
type textarea "x"
type textarea "I want to learn about daily english. because I was little"
type textarea "x"
type textarea "I want to learn about daily english. because I was little"
type textarea "x"
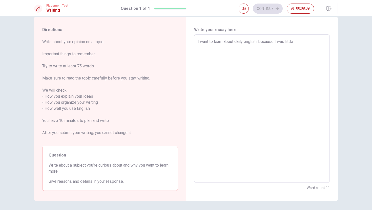
type textarea "I want to learn about daily english. because I was little"
type textarea "x"
type textarea "I want to learn about daily english. because I was littl"
type textarea "x"
type textarea "I want to learn about daily english. because I was litt"
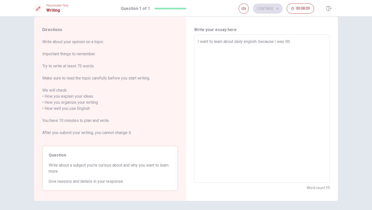
type textarea "x"
type textarea "I want to learn about daily english. because I was lit"
type textarea "x"
type textarea "I want to learn about daily english. because I was li"
type textarea "x"
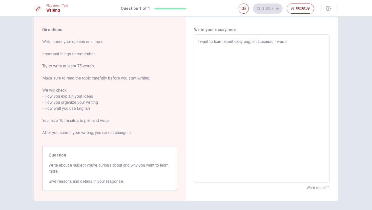
type textarea "I want to learn about daily english. because I was l"
type textarea "x"
click at [267, 49] on textarea "I want to learn about daily english. because my personality is little shy, so w…" at bounding box center [262, 109] width 129 height 140
click at [276, 50] on textarea "I want to learn about daily english. because my personality is little shy, so w…" at bounding box center [262, 109] width 129 height 140
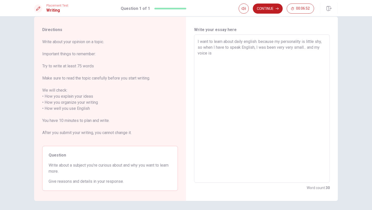
click at [276, 54] on textarea "I want to learn about daily english. because my personality is little shy, so w…" at bounding box center [262, 109] width 129 height 140
click at [259, 49] on textarea "I want to learn about daily english. because my personality is little shy, so w…" at bounding box center [262, 109] width 129 height 140
click at [276, 47] on textarea "I want to learn about daily english. because my personality is little shy, so w…" at bounding box center [262, 109] width 129 height 140
click at [276, 48] on textarea "I want to learn about daily english. because my personality is little shy, so w…" at bounding box center [262, 109] width 129 height 140
click at [276, 49] on textarea "I want to learn about daily english. because my personality is little shy, so w…" at bounding box center [262, 109] width 129 height 140
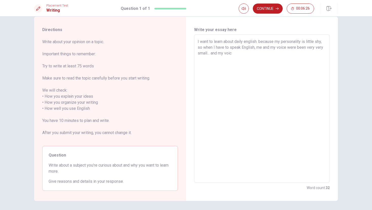
click at [276, 55] on textarea "I want to learn about daily english. because my personality is little shy, so w…" at bounding box center [262, 109] width 129 height 140
click at [276, 49] on textarea "I want to learn about daily english. because my personality is little shy, so w…" at bounding box center [262, 109] width 129 height 140
click at [276, 48] on textarea "I want to learn about daily english. because my personality is little shy, so w…" at bounding box center [262, 109] width 129 height 140
click at [273, 48] on textarea "I want to learn about daily english. because my personality is little shy, so w…" at bounding box center [262, 109] width 129 height 140
click at [276, 53] on textarea "I want to learn about daily english. because my personality is little shy, so w…" at bounding box center [262, 109] width 129 height 140
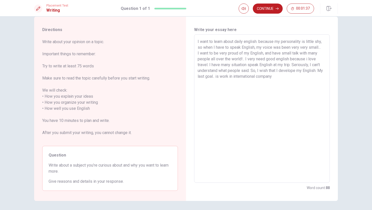
click at [257, 76] on textarea "I want to learn about daily english. because my personality is little shy, so w…" at bounding box center [262, 109] width 129 height 140
click at [276, 77] on textarea "I want to learn about daily english. because my personality is little shy, so w…" at bounding box center [262, 109] width 129 height 140
click at [221, 77] on textarea "I want to learn about daily english. because my personality is little shy, so w…" at bounding box center [262, 109] width 129 height 140
click at [227, 77] on textarea "I want to learn about daily english. because my personality is little shy, so w…" at bounding box center [262, 109] width 129 height 140
click at [228, 77] on textarea "I want to learn about daily english. because my personality is little shy, so w…" at bounding box center [262, 109] width 129 height 140
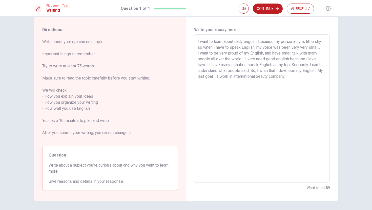
click at [276, 76] on textarea "I want to learn about daily english. because my personality is little shy, so w…" at bounding box center [262, 109] width 129 height 140
click at [276, 77] on textarea "I want to learn about daily english. because my personality is little shy, so w…" at bounding box center [262, 109] width 129 height 140
click at [276, 84] on textarea "I want to learn about daily english. because my personality is little shy, so w…" at bounding box center [262, 109] width 129 height 140
click at [276, 78] on textarea "I want to learn about daily english. because my personality is little shy, so w…" at bounding box center [262, 109] width 129 height 140
click at [276, 87] on textarea "I want to learn about daily english. because my personality is little shy, so w…" at bounding box center [262, 109] width 129 height 140
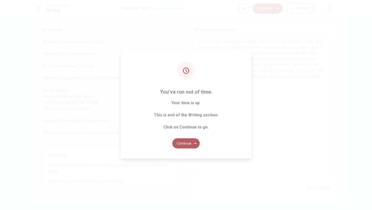
click at [188, 143] on button "Continue" at bounding box center [185, 144] width 27 height 10
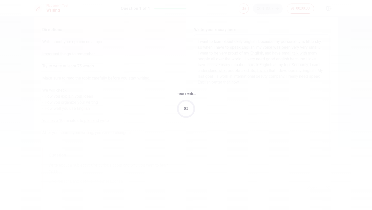
scroll to position [0, 0]
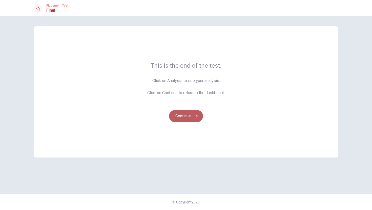
click at [188, 113] on button "Continue" at bounding box center [186, 116] width 34 height 12
